Goal: Task Accomplishment & Management: Complete application form

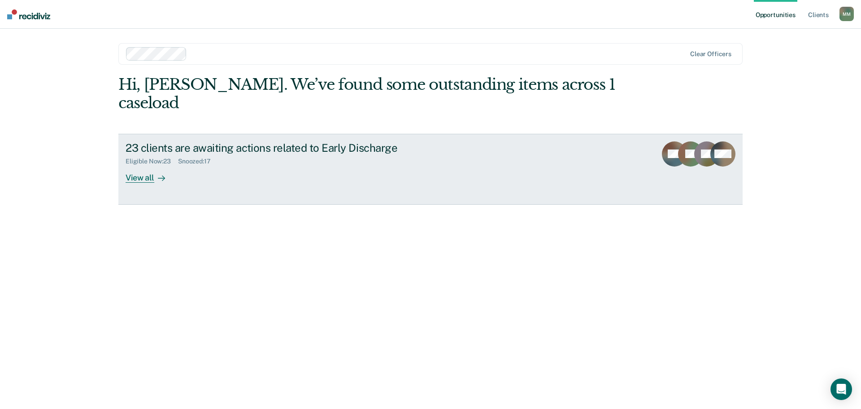
click at [127, 165] on div "View all" at bounding box center [151, 173] width 50 height 17
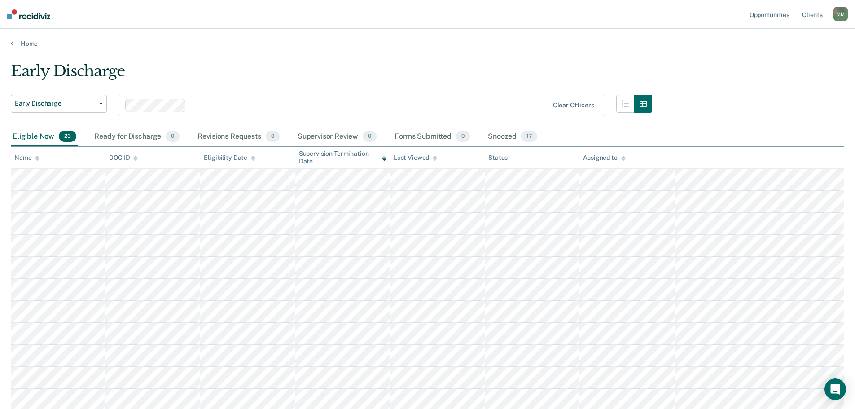
click at [33, 159] on div "Name" at bounding box center [26, 158] width 25 height 8
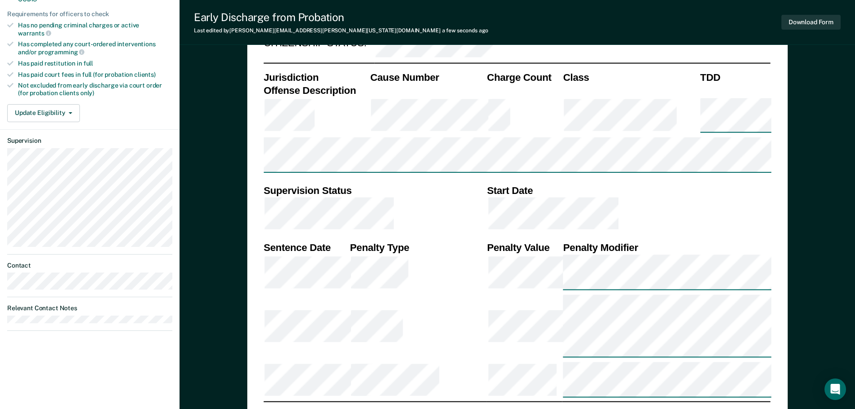
scroll to position [0, 1]
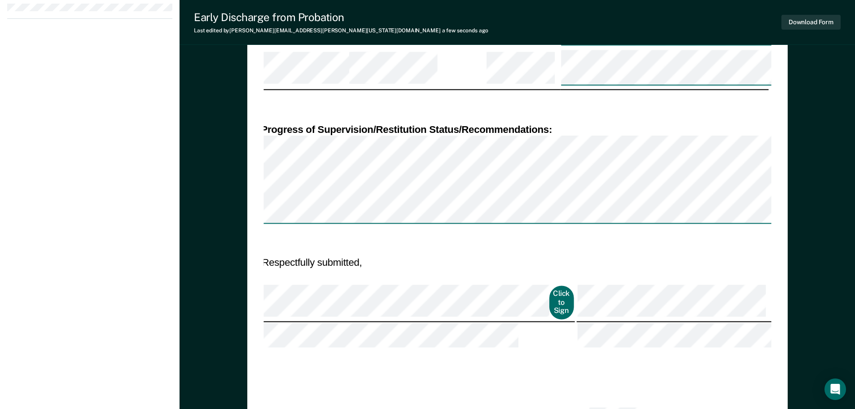
type textarea "x"
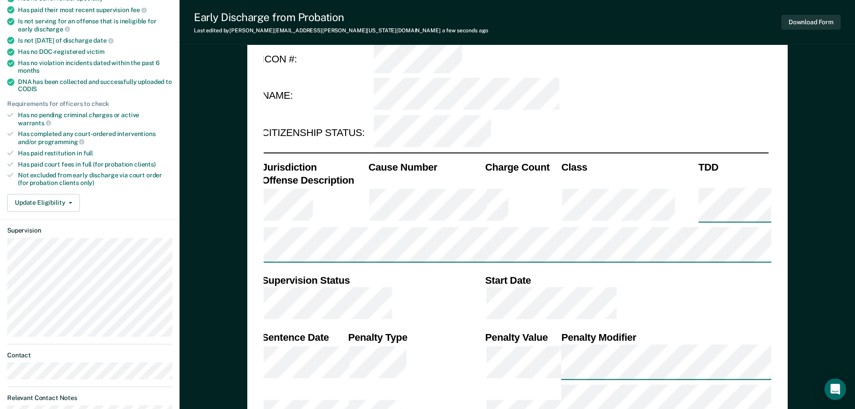
scroll to position [0, 0]
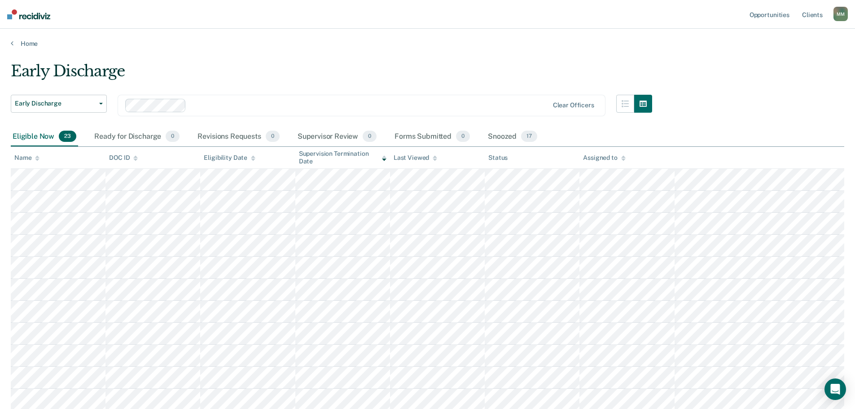
click at [37, 160] on icon at bounding box center [37, 159] width 4 height 2
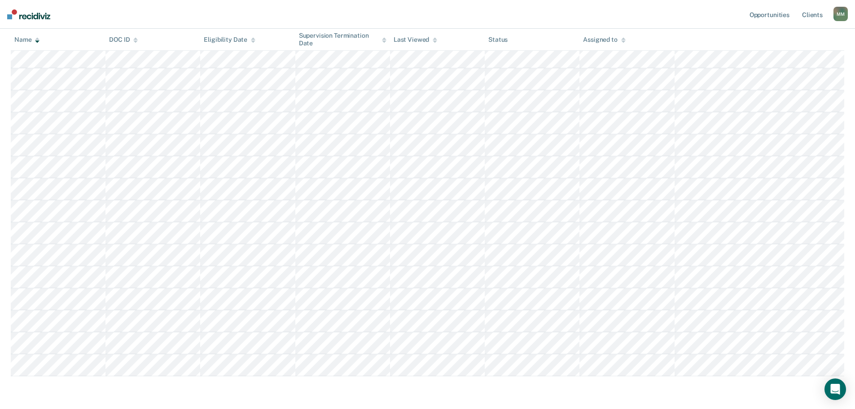
scroll to position [314, 0]
